Goal: Information Seeking & Learning: Learn about a topic

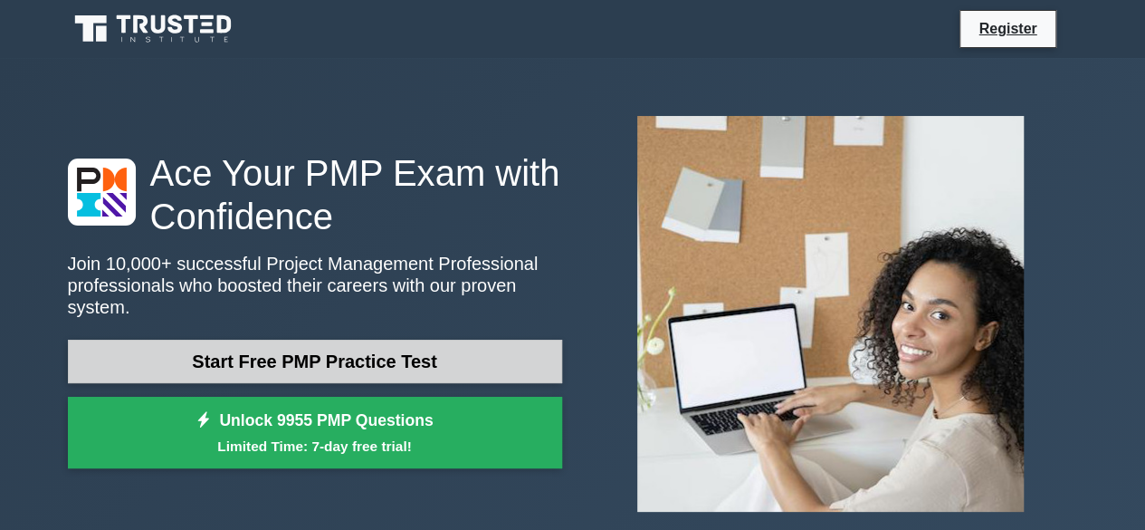
click at [442, 363] on link "Start Free PMP Practice Test" at bounding box center [315, 361] width 494 height 43
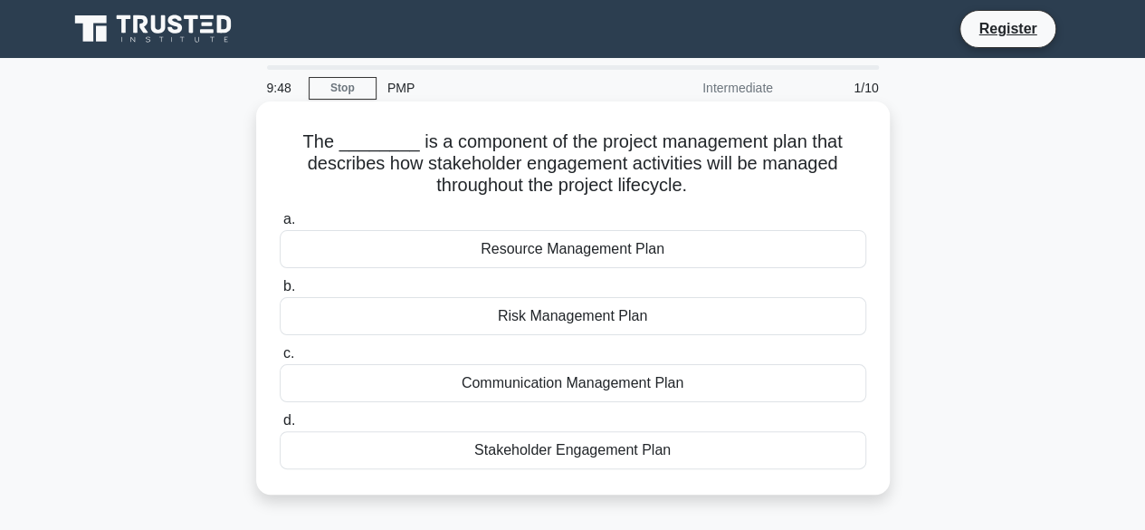
click at [475, 309] on div "Risk Management Plan" at bounding box center [573, 316] width 587 height 38
click at [280, 292] on input "b. Risk Management Plan" at bounding box center [280, 287] width 0 height 12
